Goal: Transaction & Acquisition: Purchase product/service

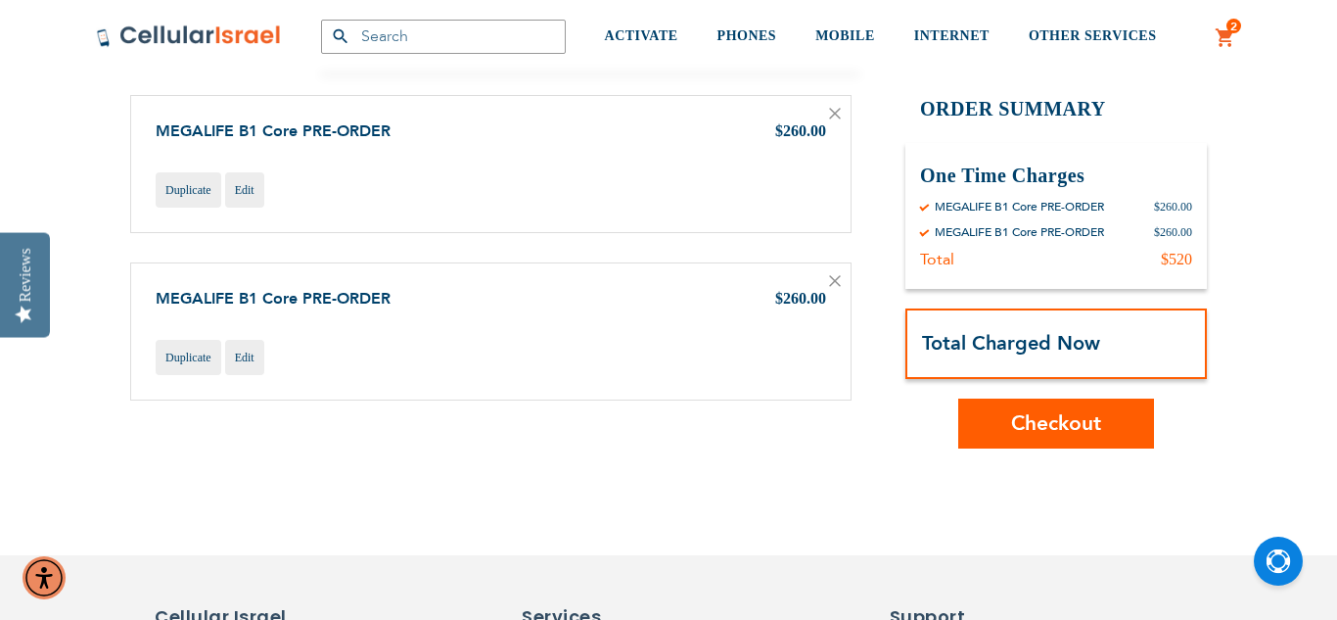
scroll to position [196, 0]
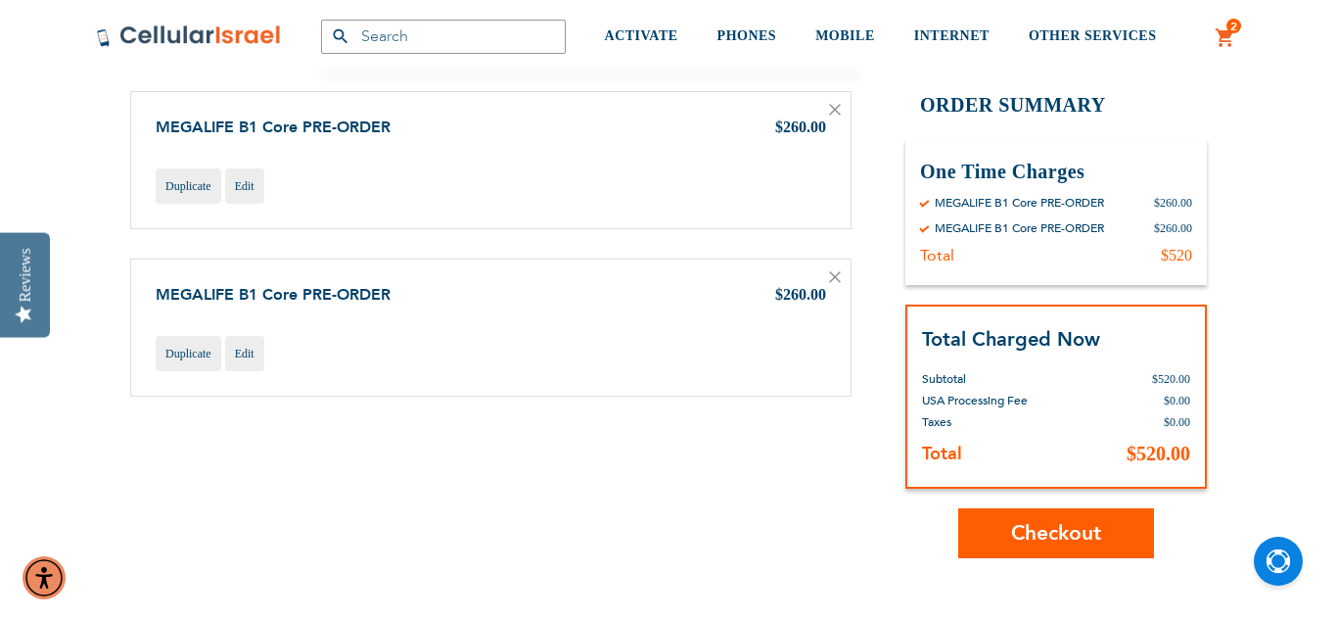
click at [837, 279] on icon at bounding box center [835, 277] width 10 height 10
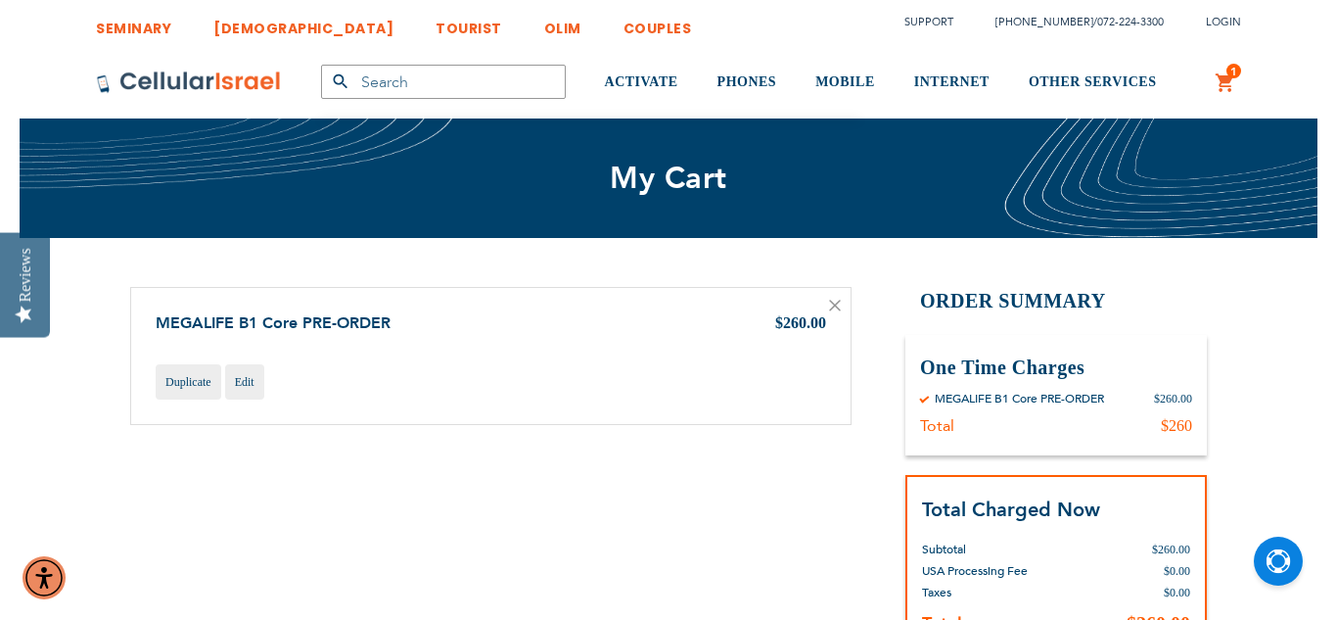
click at [416, 73] on input "text" at bounding box center [443, 82] width 245 height 34
type input "core"
